Goal: Task Accomplishment & Management: Use online tool/utility

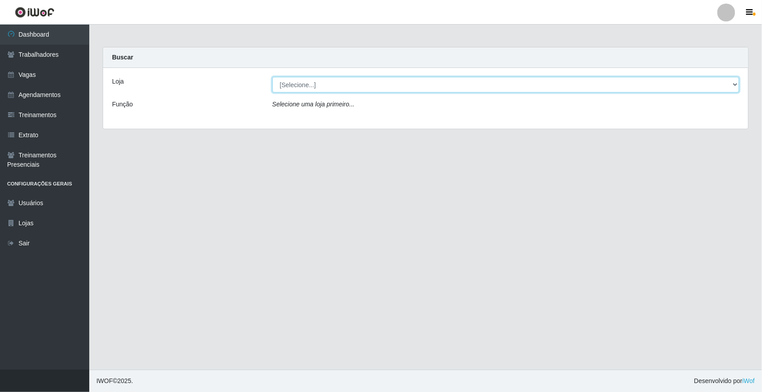
click at [315, 91] on select "[Selecione...] [GEOGRAPHIC_DATA]" at bounding box center [505, 85] width 467 height 16
select select "65"
click at [272, 77] on select "[Selecione...] [GEOGRAPHIC_DATA]" at bounding box center [505, 85] width 467 height 16
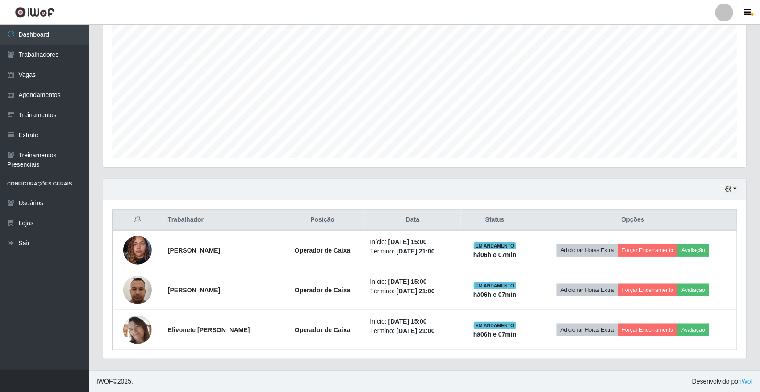
scroll to position [163, 0]
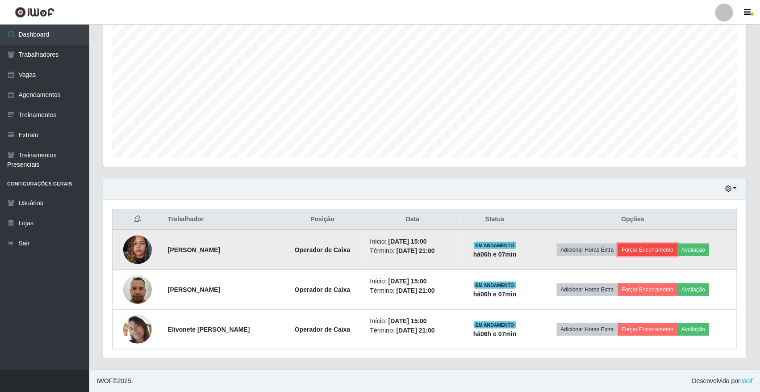
click at [678, 246] on button "Forçar Encerramento" at bounding box center [648, 249] width 60 height 13
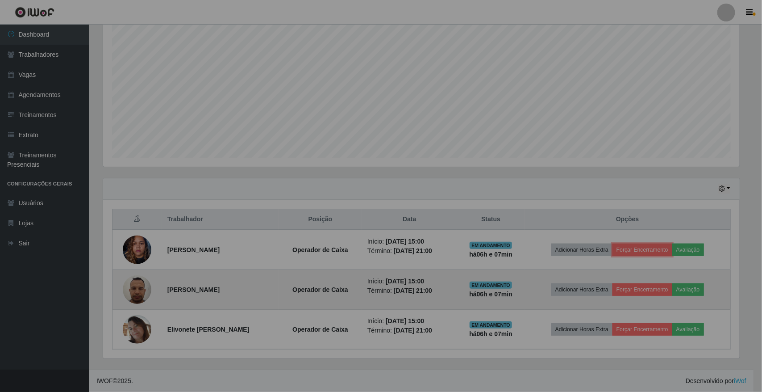
scroll to position [186, 643]
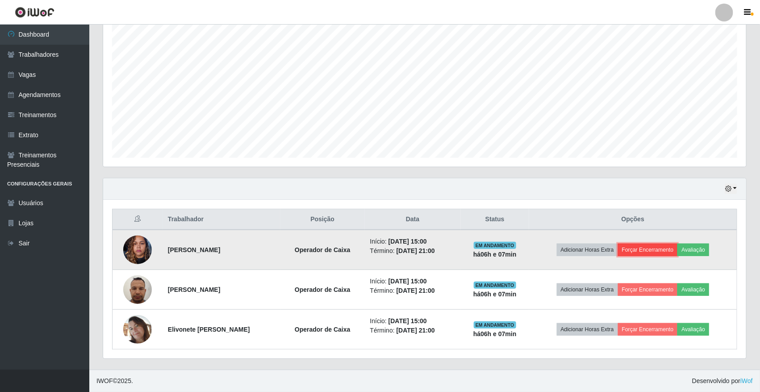
click at [651, 254] on button "Forçar Encerramento" at bounding box center [648, 249] width 60 height 13
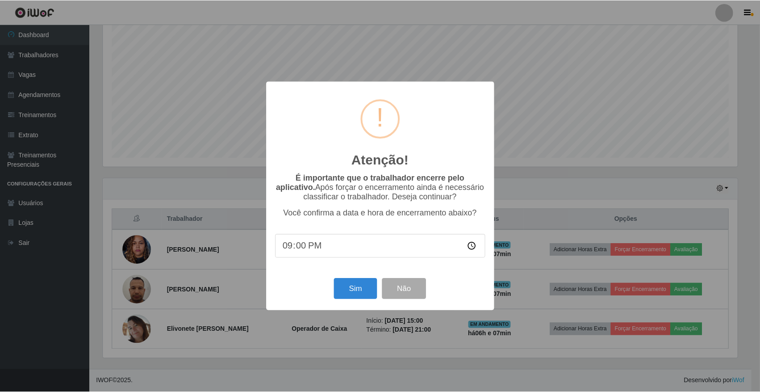
scroll to position [186, 637]
click at [366, 280] on div "Sim Não" at bounding box center [381, 288] width 211 height 25
click at [366, 286] on button "Sim" at bounding box center [356, 288] width 43 height 21
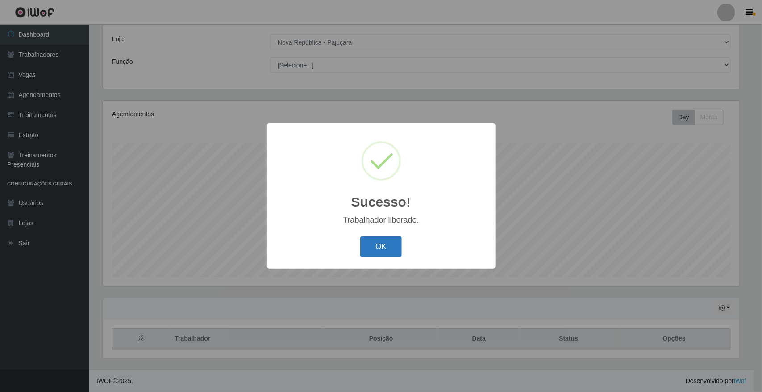
click at [372, 248] on button "OK" at bounding box center [381, 246] width 42 height 21
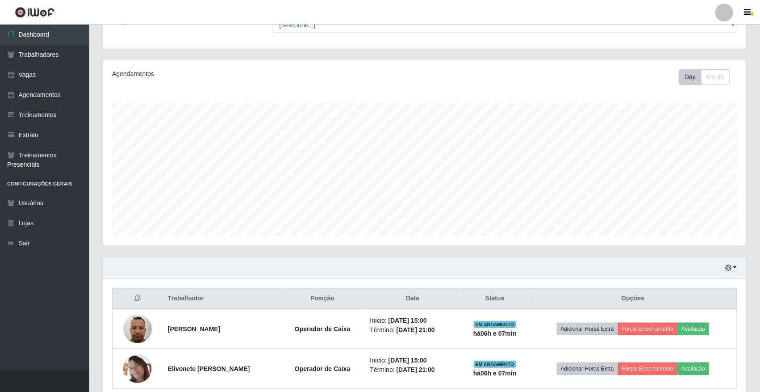
scroll to position [123, 0]
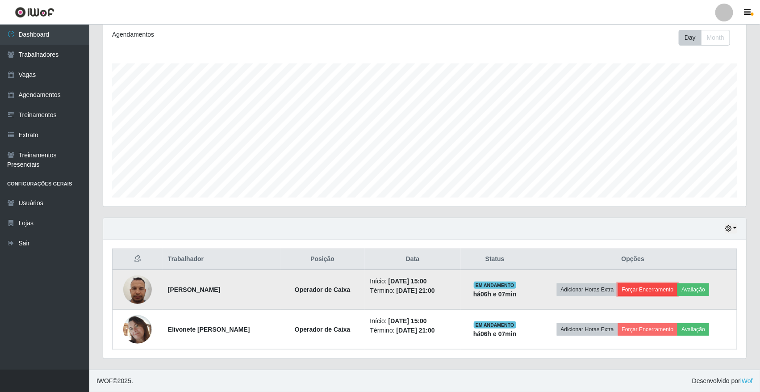
click at [671, 287] on button "Forçar Encerramento" at bounding box center [648, 289] width 60 height 13
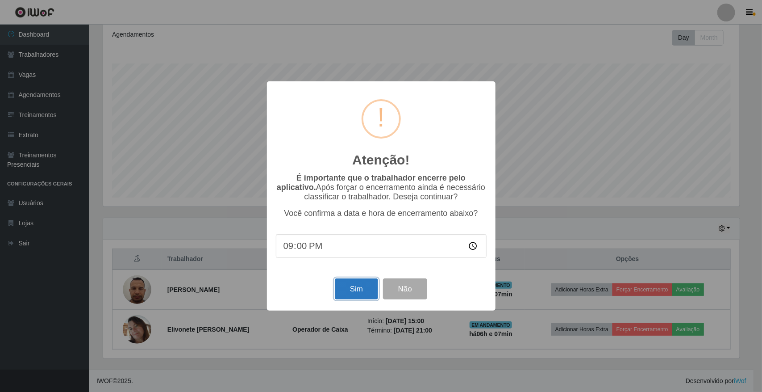
click at [369, 294] on button "Sim" at bounding box center [356, 288] width 43 height 21
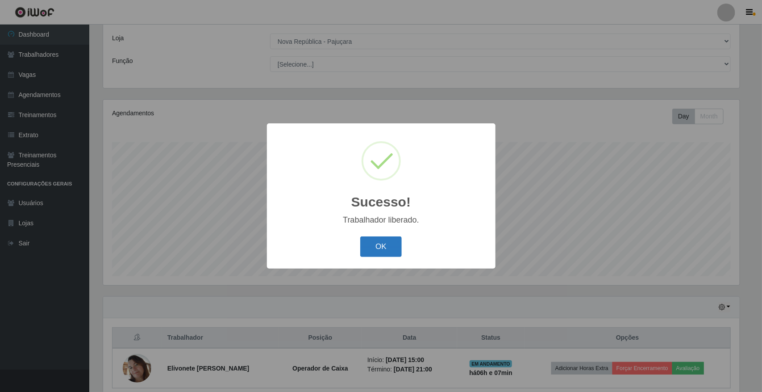
click at [381, 248] on button "OK" at bounding box center [381, 246] width 42 height 21
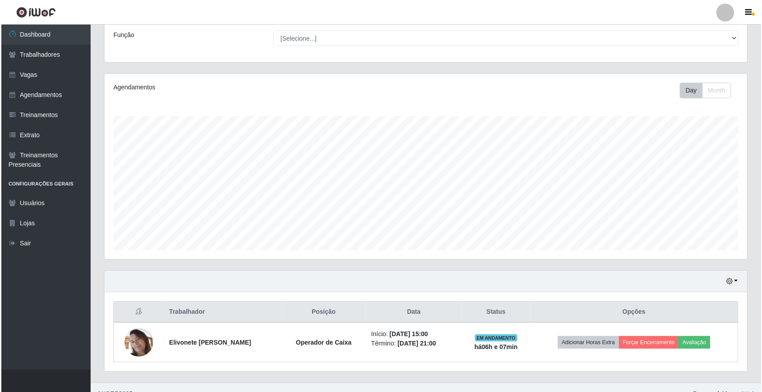
scroll to position [0, 0]
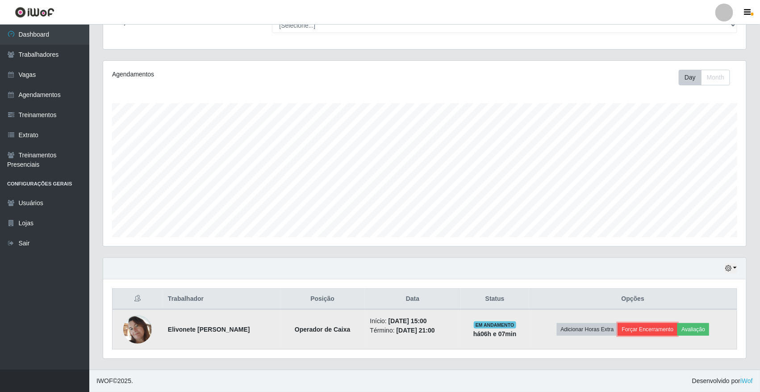
click at [664, 334] on button "Forçar Encerramento" at bounding box center [648, 329] width 60 height 13
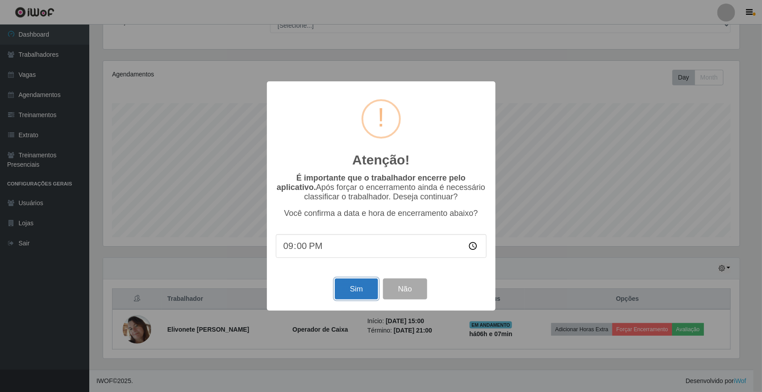
click at [373, 297] on button "Sim" at bounding box center [356, 288] width 43 height 21
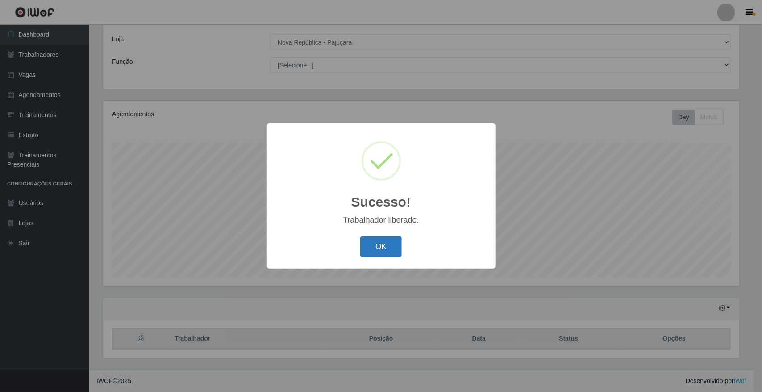
click at [370, 245] on button "OK" at bounding box center [381, 246] width 42 height 21
